Goal: Information Seeking & Learning: Understand process/instructions

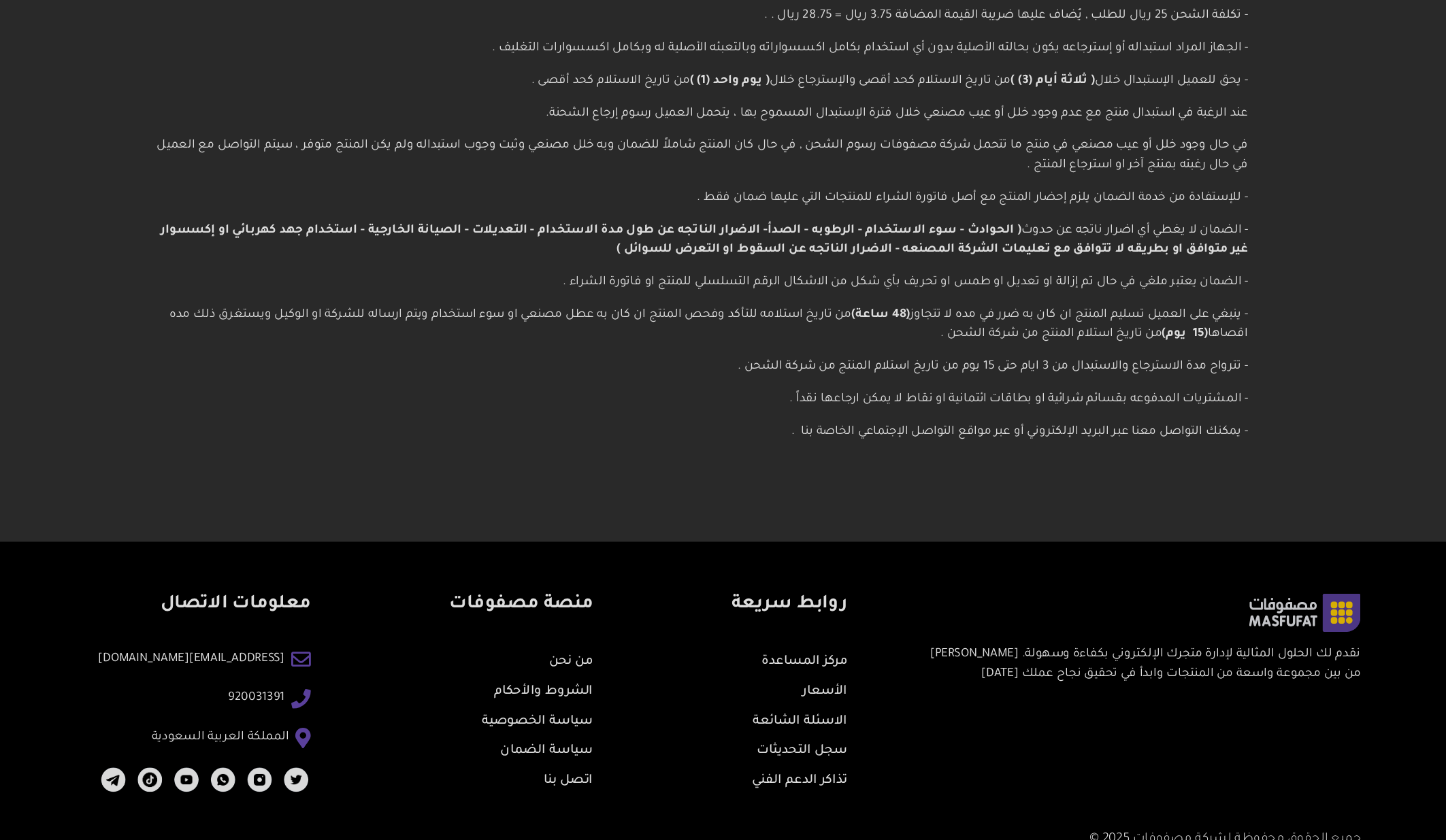
click at [781, 368] on p "- الضمان يعتبر ملغي في حال تم إزالة او تعديل او طمس او تحريف بأي شكل من الاشكال…" at bounding box center [723, 366] width 921 height 16
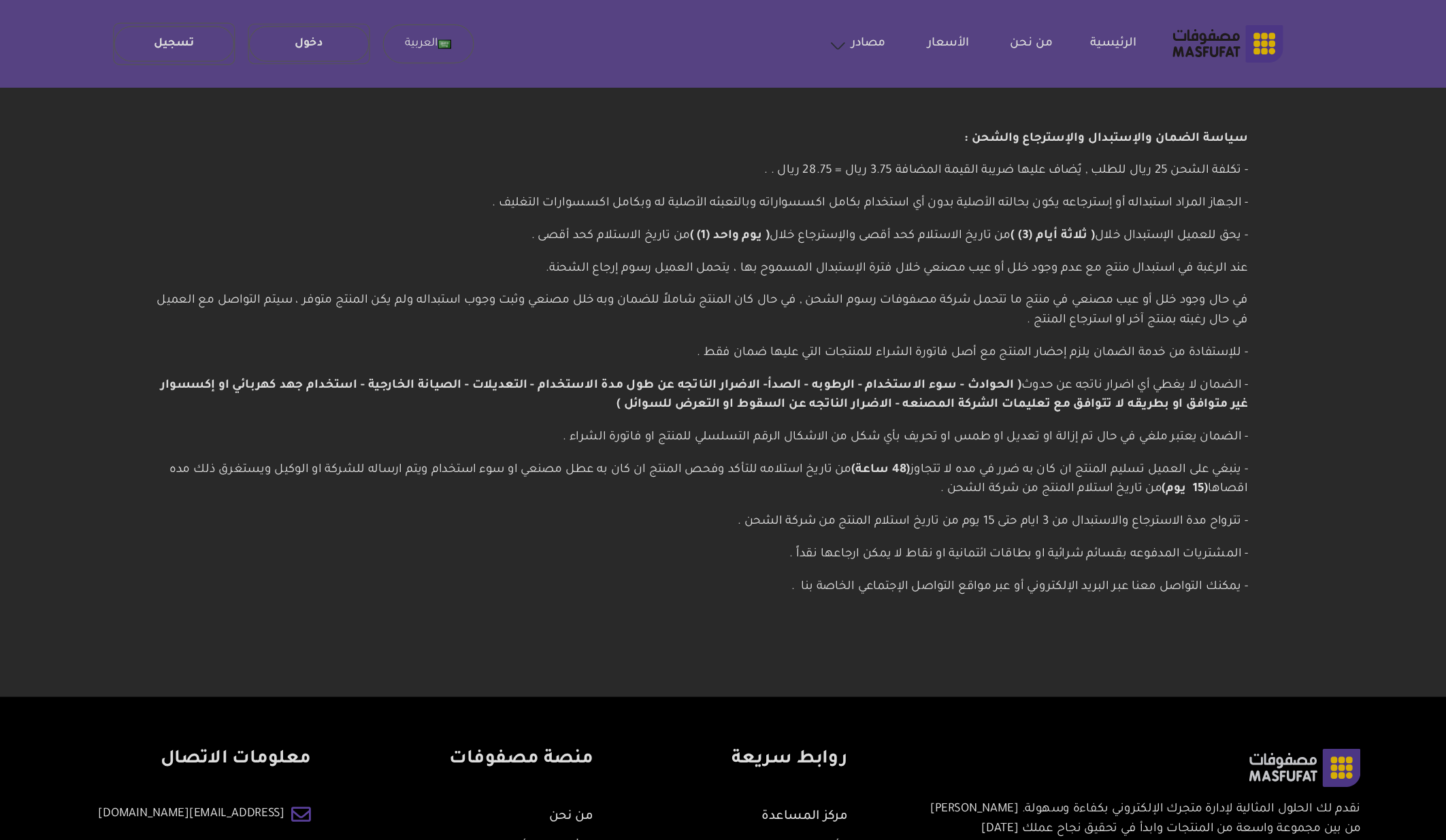
drag, startPoint x: 918, startPoint y: 409, endPoint x: 1182, endPoint y: 394, distance: 264.4
click at [1182, 394] on p "- ينبغي على العميل تسليم المنتج ان كان به ضرر في مده لا تتجاوز (48 ساعة) من تار…" at bounding box center [723, 402] width 921 height 32
click at [1191, 399] on div "سياسة الضمان والإستبدال والإسترجاع والشحن : - تكلفة الشحن 25 ريال للطلب , يٌضاف…" at bounding box center [724, 306] width 980 height 469
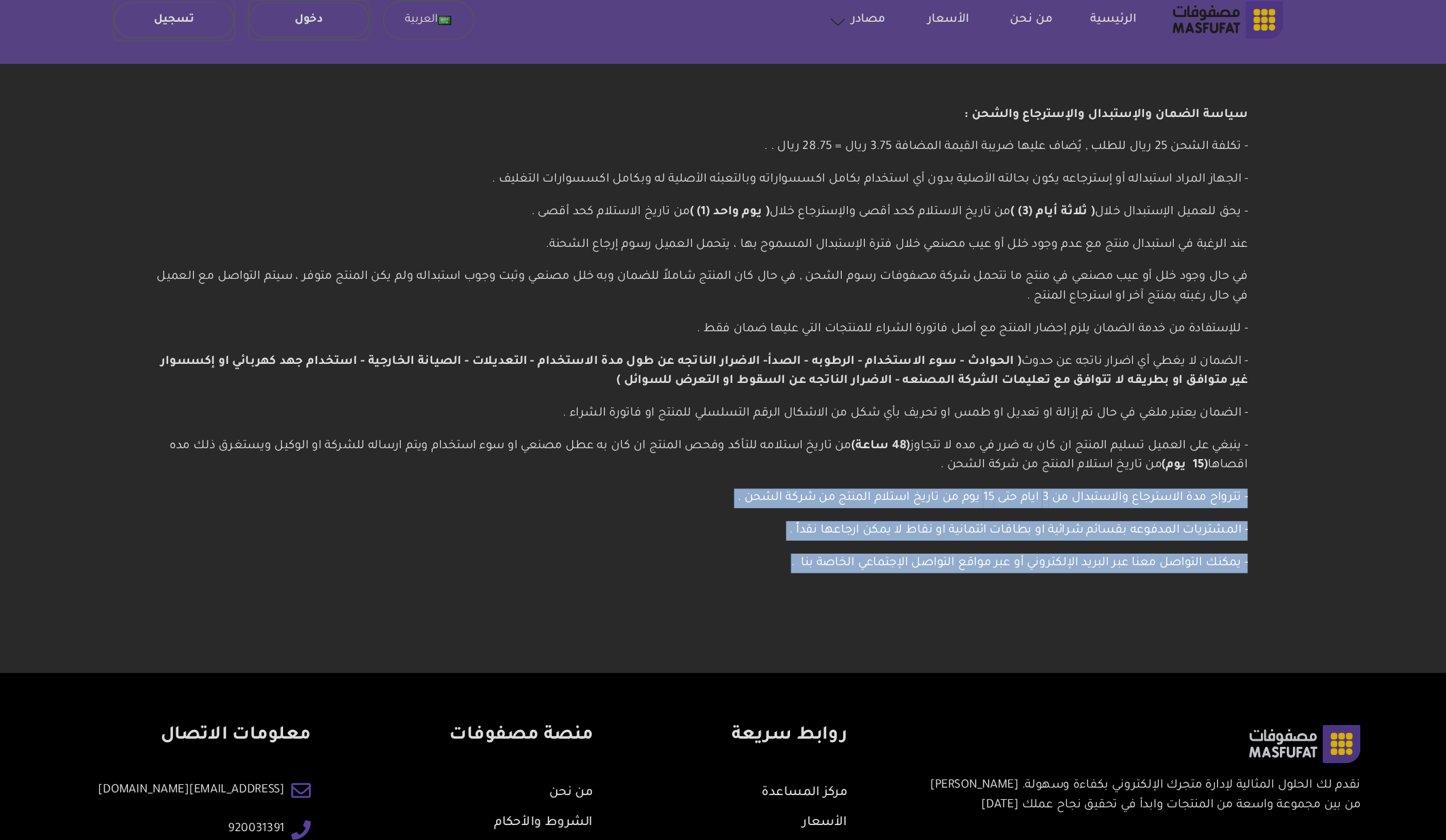
drag, startPoint x: 1195, startPoint y: 436, endPoint x: 793, endPoint y: 519, distance: 410.5
click at [793, 519] on div "سياسة الضمان والإستبدال والإسترجاع والشحن : - تكلفة الشحن 25 ريال للطلب , يٌضاف…" at bounding box center [724, 306] width 980 height 469
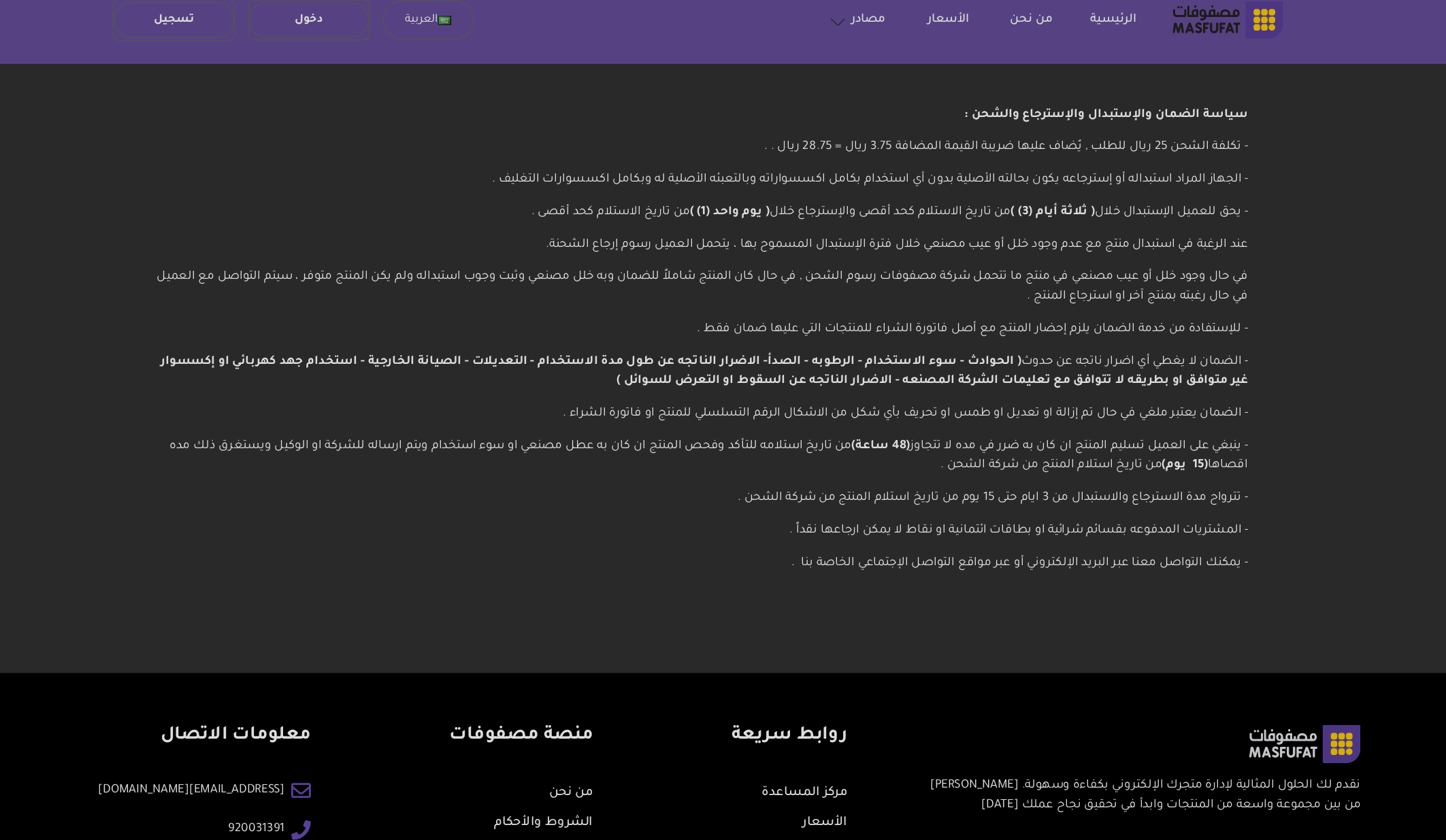
click at [792, 517] on div "سياسة الضمان والإستبدال والإسترجاع والشحن : - تكلفة الشحن 25 ريال للطلب , يٌضاف…" at bounding box center [724, 306] width 980 height 469
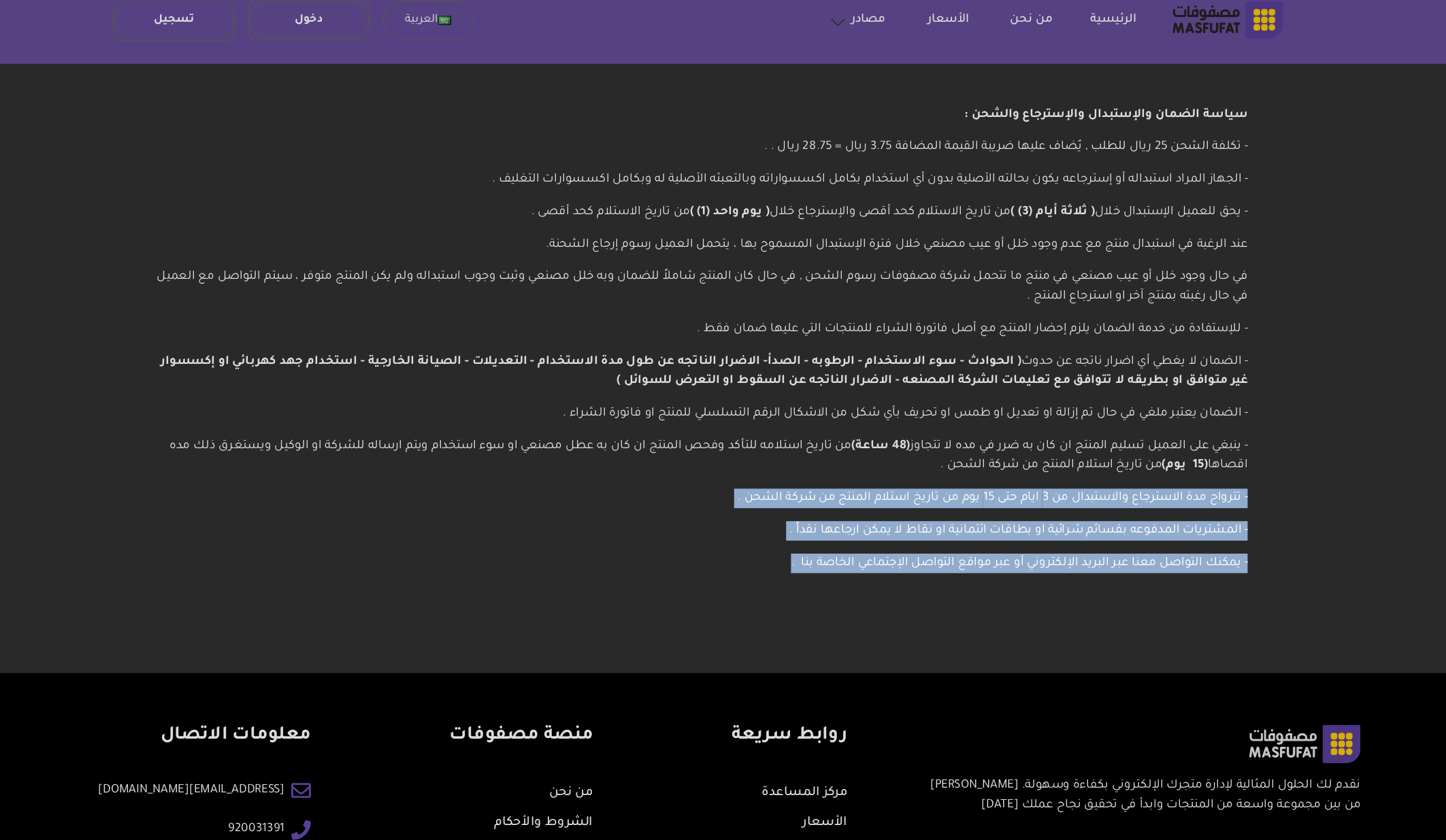
drag, startPoint x: 792, startPoint y: 517, endPoint x: 1197, endPoint y: 427, distance: 414.9
click at [1197, 427] on div "سياسة الضمان والإستبدال والإسترجاع والشحن : - تكلفة الشحن 25 ريال للطلب , يٌضاف…" at bounding box center [724, 306] width 980 height 469
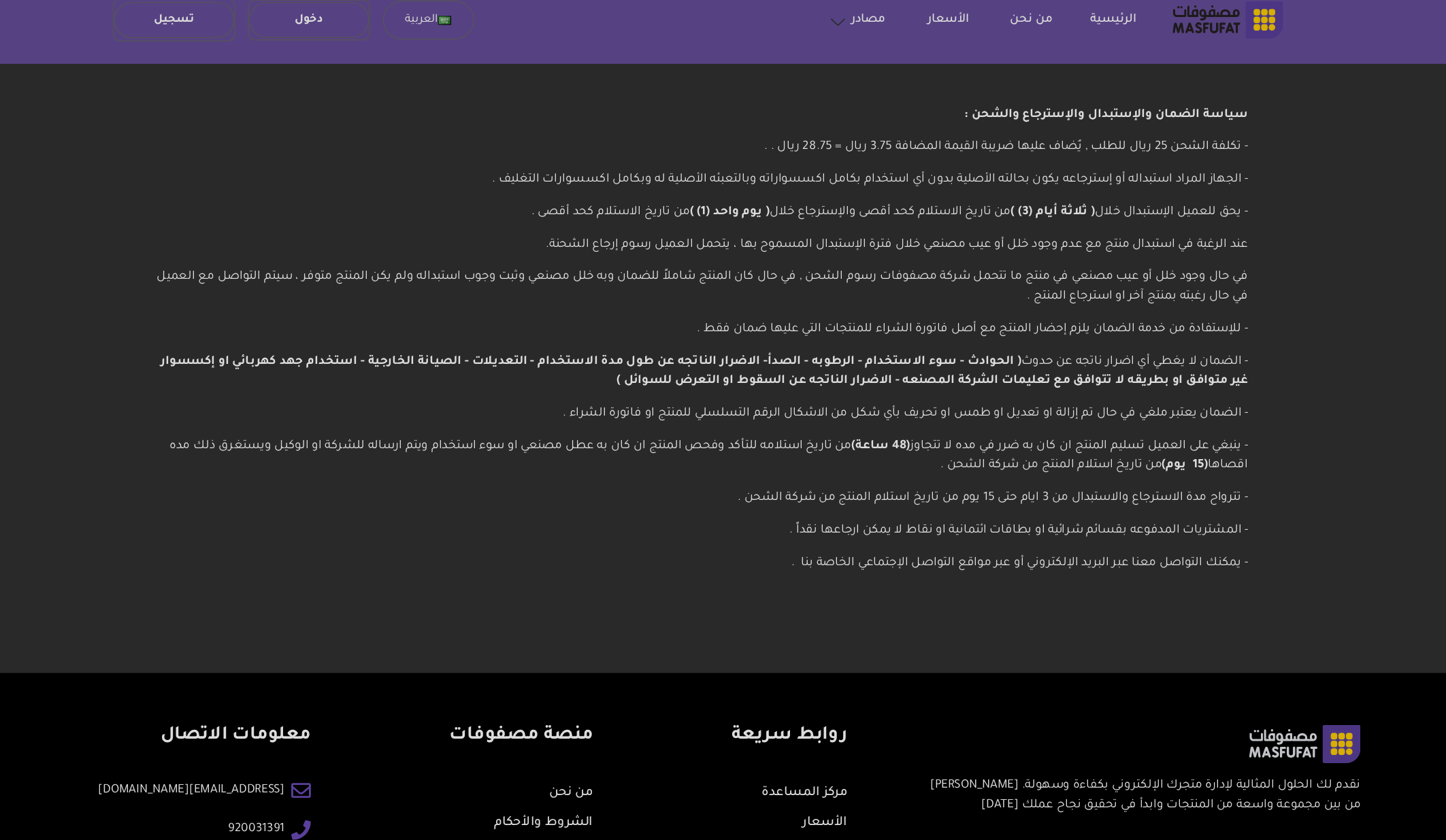
click at [1197, 435] on div "سياسة الضمان والإستبدال والإسترجاع والشحن : - تكلفة الشحن 25 ريال للطلب , يٌضاف…" at bounding box center [724, 306] width 980 height 469
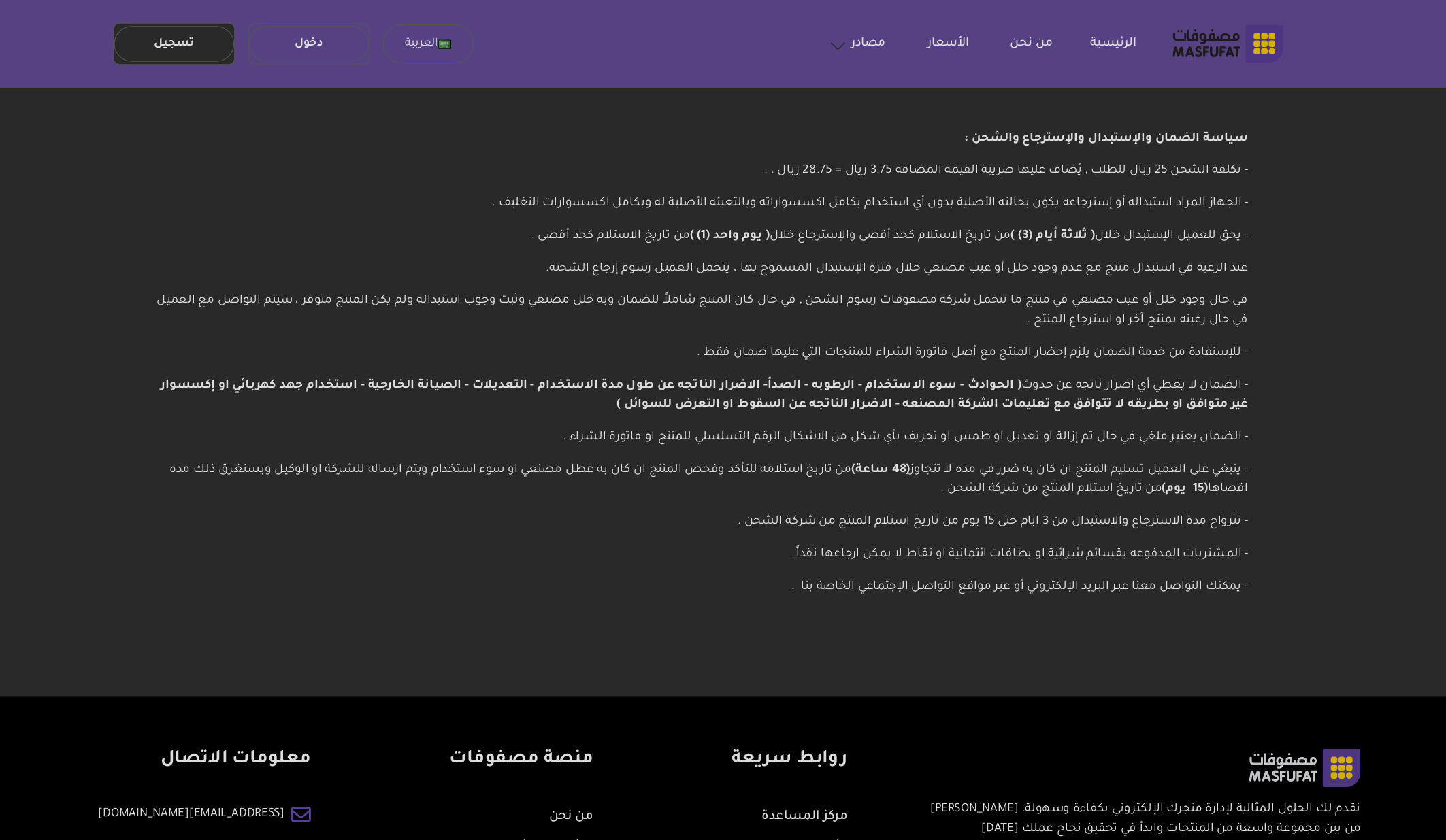
click at [289, 40] on link "تسجيل" at bounding box center [284, 37] width 101 height 31
